Goal: Transaction & Acquisition: Purchase product/service

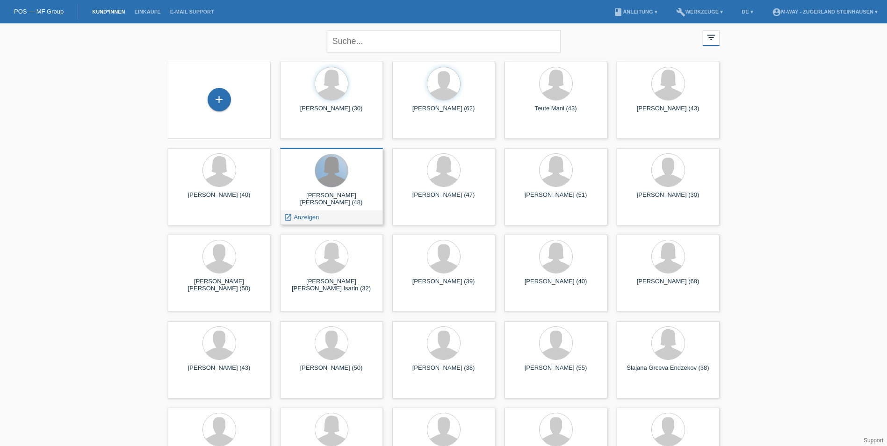
click at [341, 177] on div at bounding box center [331, 170] width 33 height 33
click at [309, 218] on span "Anzeigen" at bounding box center [306, 217] width 25 height 7
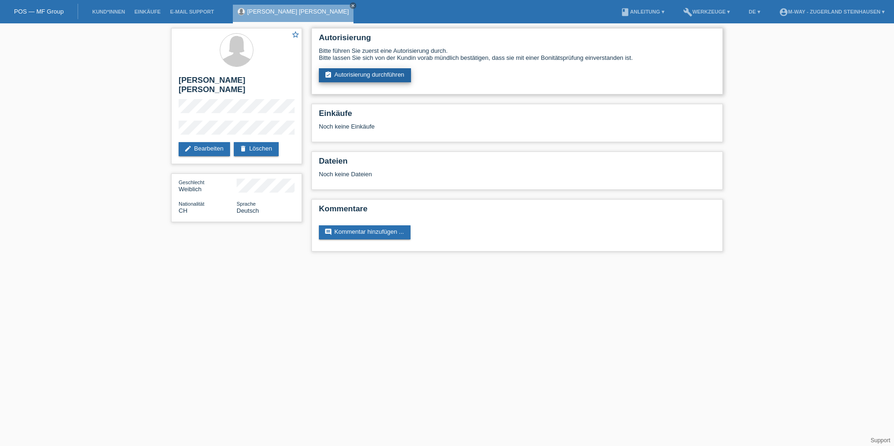
click at [363, 76] on link "assignment_turned_in Autorisierung durchführen" at bounding box center [365, 75] width 92 height 14
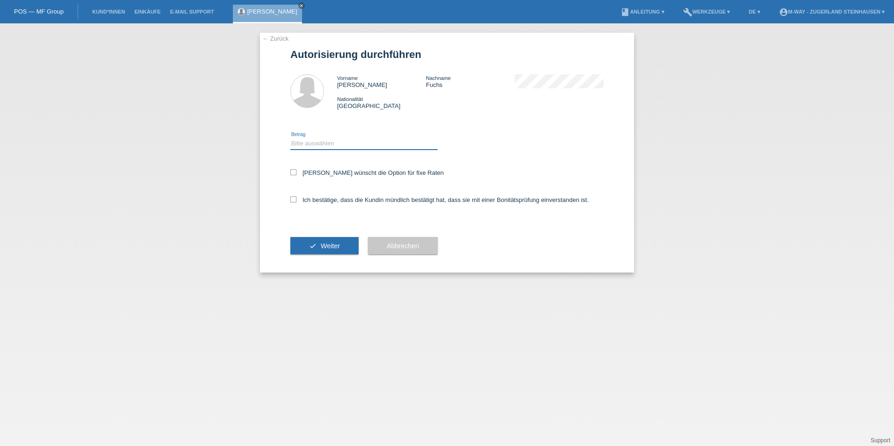
click at [327, 144] on select "Bitte auswählen CHF 1.00 - CHF 499.00 CHF 500.00 - CHF 1'999.00 CHF 2'000.00 - …" at bounding box center [363, 143] width 147 height 11
select select "2"
click at [290, 138] on select "Bitte auswählen CHF 1.00 - CHF 499.00 CHF 500.00 - CHF 1'999.00 CHF 2'000.00 - …" at bounding box center [363, 143] width 147 height 11
click at [295, 172] on icon at bounding box center [293, 172] width 6 height 6
click at [295, 172] on input "Kundin wünscht die Option für fixe Raten" at bounding box center [293, 172] width 6 height 6
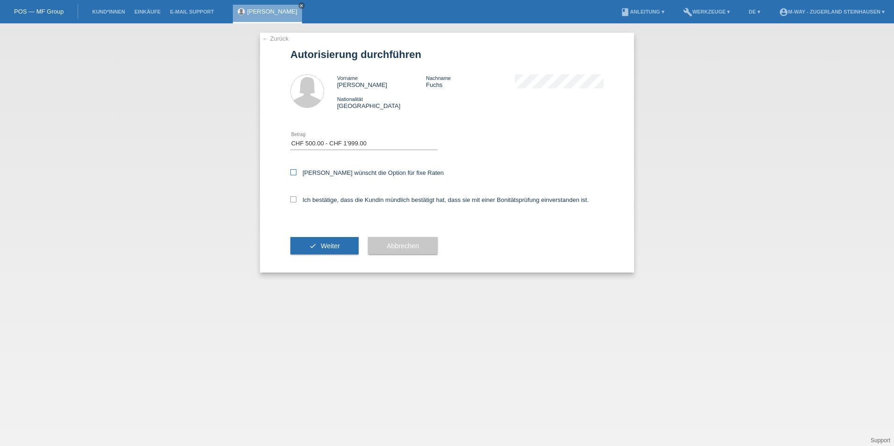
checkbox input "true"
click at [293, 202] on icon at bounding box center [293, 199] width 6 height 6
click at [293, 202] on input "Ich bestätige, dass die Kundin mündlich bestätigt hat, dass sie mit einer Bonit…" at bounding box center [293, 199] width 6 height 6
checkbox input "true"
click at [324, 247] on span "Weiter" at bounding box center [330, 245] width 19 height 7
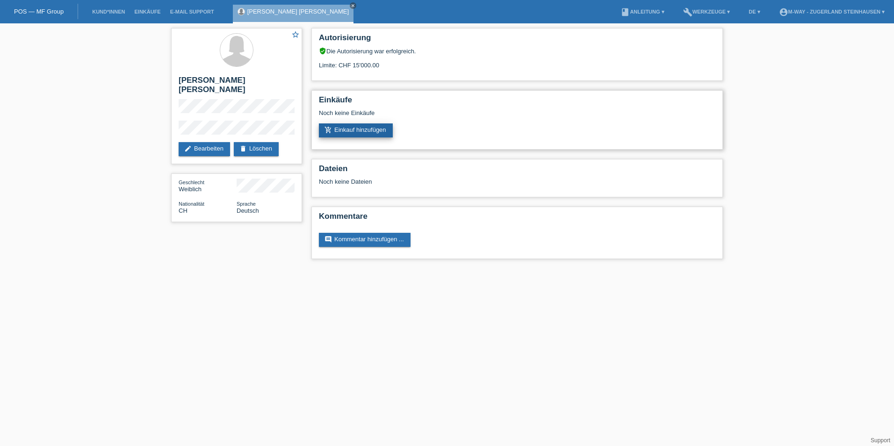
click at [353, 130] on link "add_shopping_cart Einkauf hinzufügen" at bounding box center [356, 130] width 74 height 14
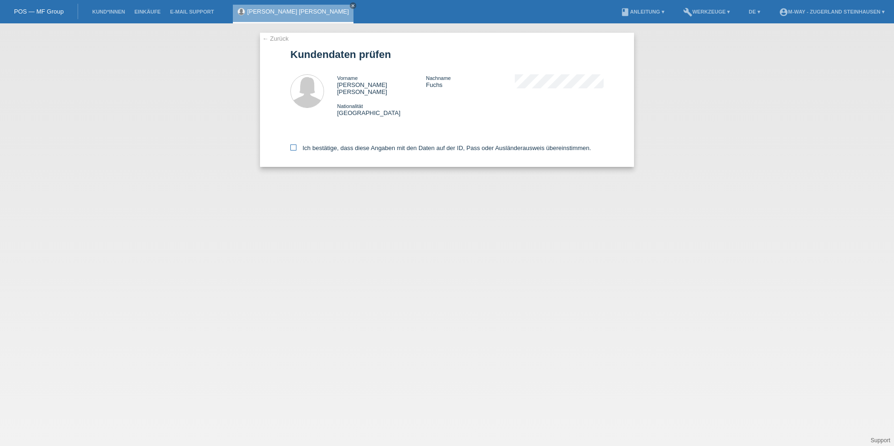
click at [294, 145] on icon at bounding box center [293, 148] width 6 height 6
click at [294, 145] on input "Ich bestätige, dass diese Angaben mit den Daten auf der ID, Pass oder Ausländer…" at bounding box center [293, 148] width 6 height 6
checkbox input "true"
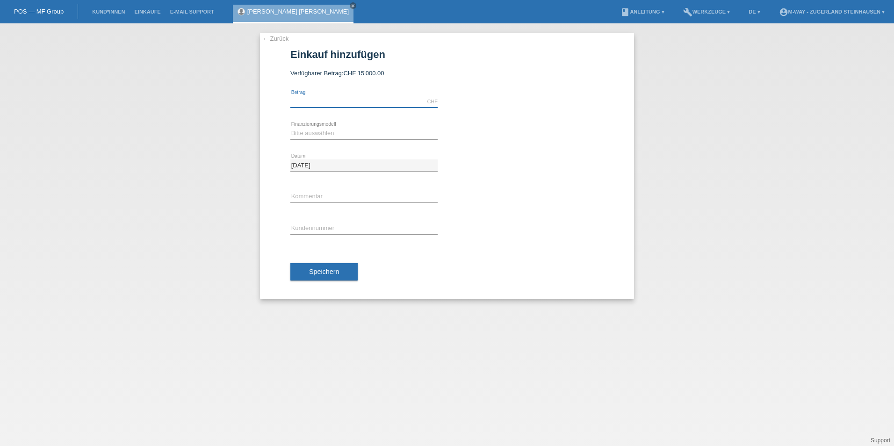
click at [310, 97] on input "text" at bounding box center [363, 102] width 147 height 12
type input "594.90"
click at [324, 128] on select "Bitte auswählen Fixe Raten Kauf auf Rechnung mit Teilzahlungsoption" at bounding box center [363, 133] width 147 height 11
select select "77"
click at [290, 128] on select "Bitte auswählen Fixe Raten Kauf auf Rechnung mit Teilzahlungsoption" at bounding box center [363, 133] width 147 height 11
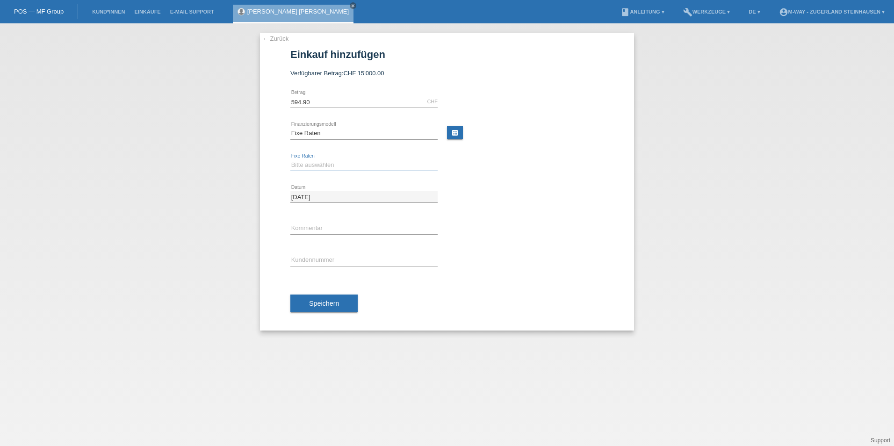
click at [313, 167] on select "Bitte auswählen 4 Raten 5 Raten 6 Raten 7 Raten 8 Raten 9 Raten 10 Raten 11 Rat…" at bounding box center [363, 165] width 147 height 11
select select "169"
click at [290, 160] on select "Bitte auswählen 4 Raten 5 Raten 6 Raten 7 Raten 8 Raten 9 Raten 10 Raten 11 Rat…" at bounding box center [363, 165] width 147 height 11
click at [298, 257] on input "text" at bounding box center [363, 260] width 147 height 12
type input "K166122"
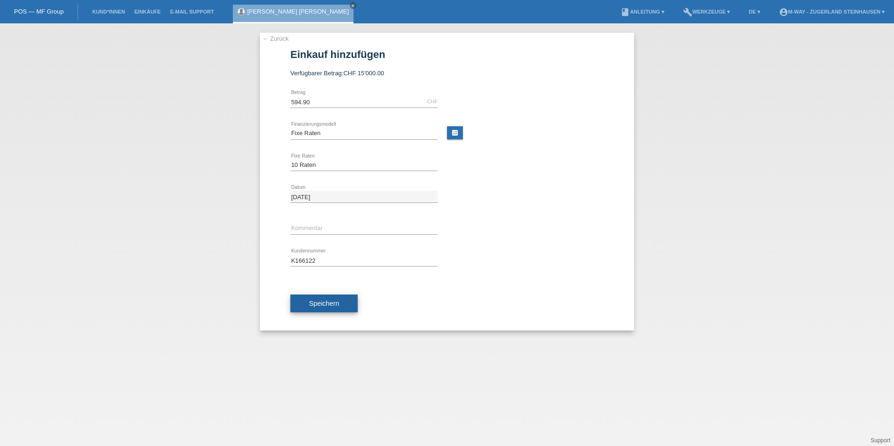
click at [318, 304] on span "Speichern" at bounding box center [324, 303] width 30 height 7
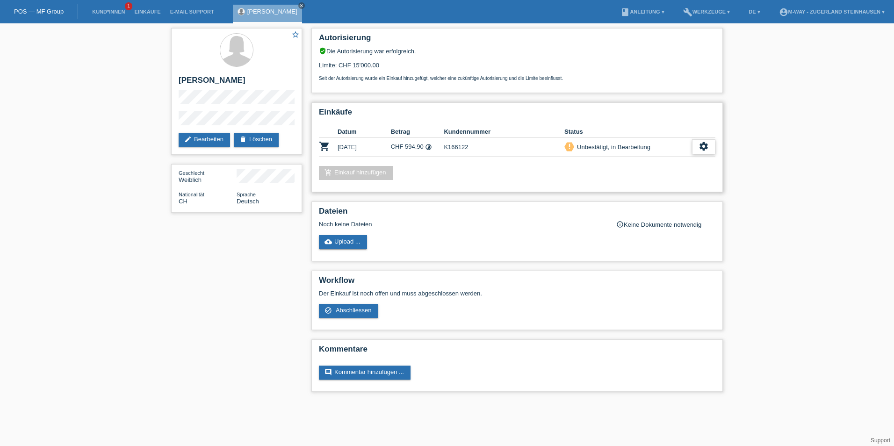
click at [702, 145] on icon "settings" at bounding box center [704, 146] width 10 height 10
click at [651, 191] on div "check_circle_outline Abschliessen" at bounding box center [670, 190] width 151 height 14
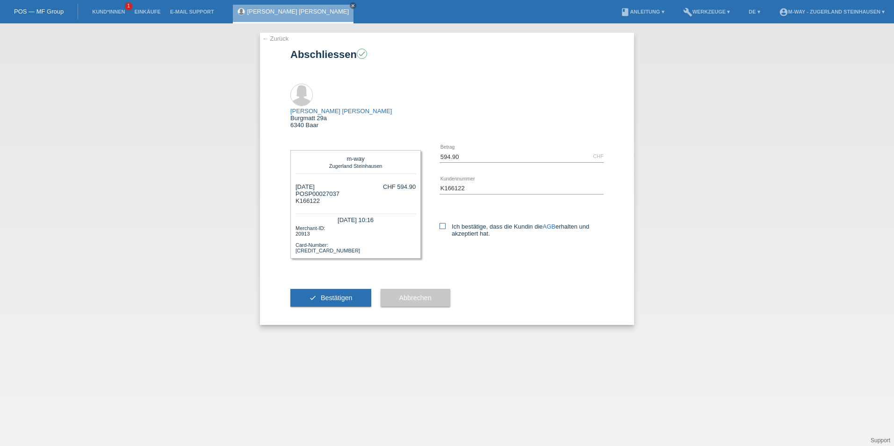
click at [443, 223] on icon at bounding box center [443, 226] width 6 height 6
click at [443, 223] on input "Ich bestätige, dass die Kundin die AGB erhalten und akzeptiert hat." at bounding box center [443, 226] width 6 height 6
checkbox input "true"
click at [338, 294] on span "Bestätigen" at bounding box center [337, 297] width 32 height 7
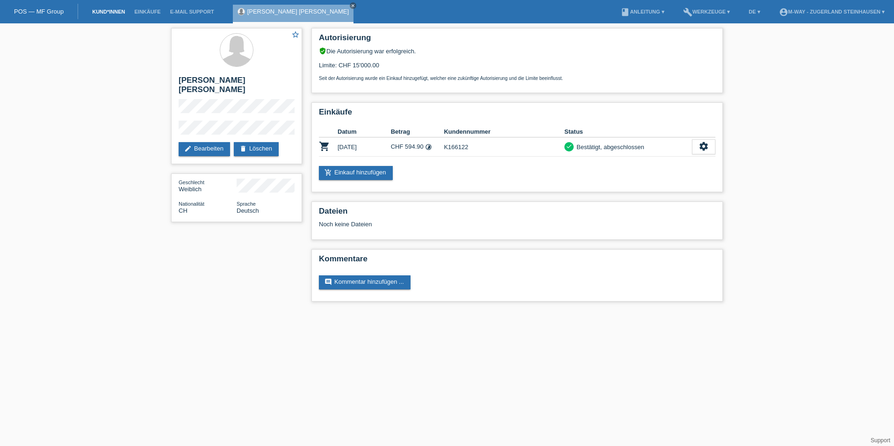
click at [101, 12] on link "Kund*innen" at bounding box center [108, 12] width 42 height 6
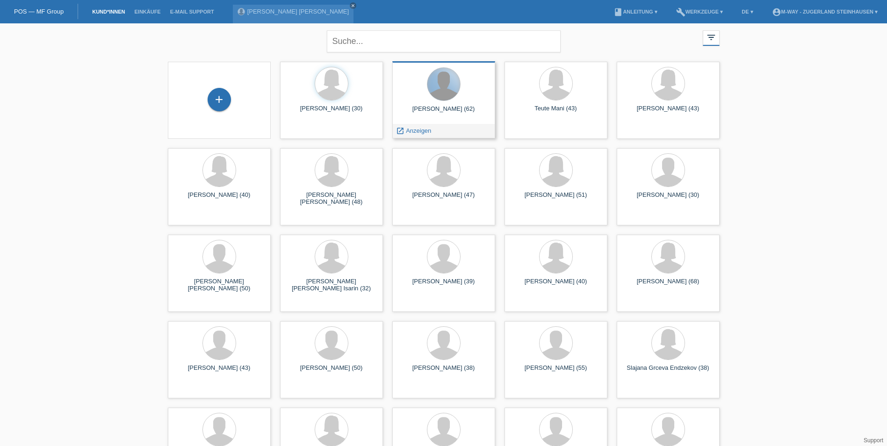
click at [437, 95] on div at bounding box center [444, 84] width 33 height 33
click at [421, 133] on span "Anzeigen" at bounding box center [418, 130] width 25 height 7
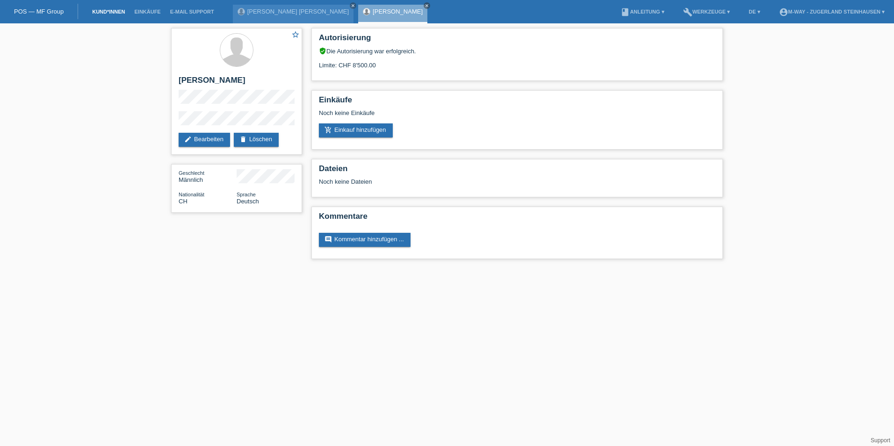
click at [121, 13] on link "Kund*innen" at bounding box center [108, 12] width 42 height 6
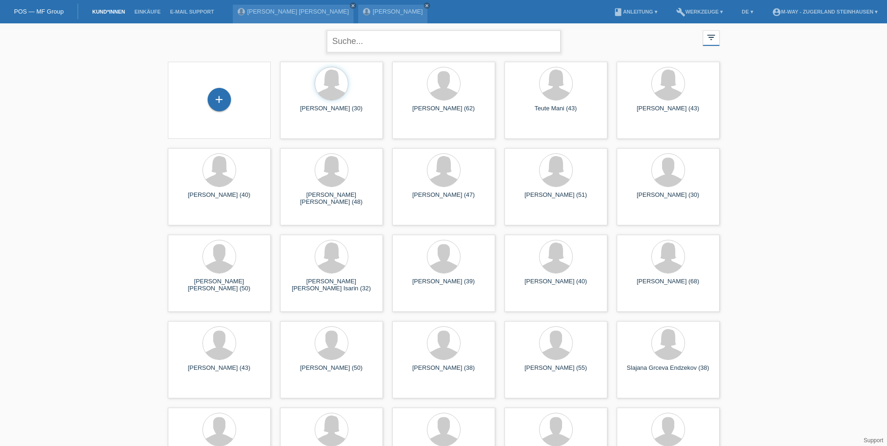
click at [373, 44] on input "text" at bounding box center [444, 41] width 234 height 22
type input "[PERSON_NAME]"
